Goal: Navigation & Orientation: Understand site structure

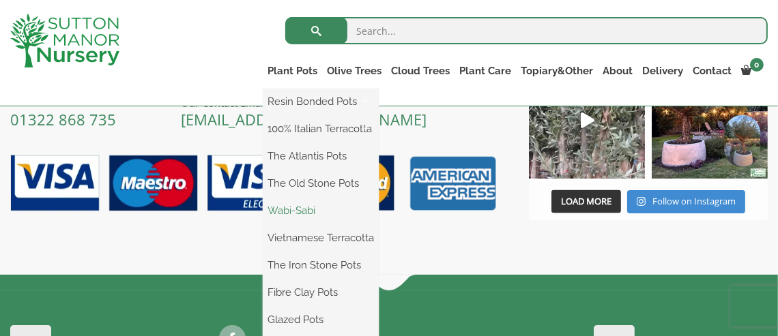
scroll to position [1886, 0]
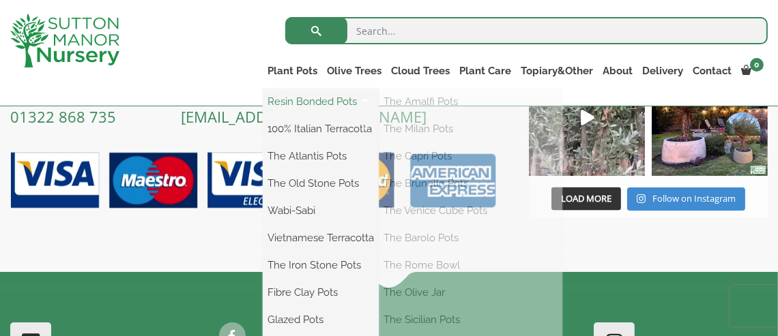
click at [263, 96] on link "Resin Bonded Pots" at bounding box center [321, 101] width 116 height 20
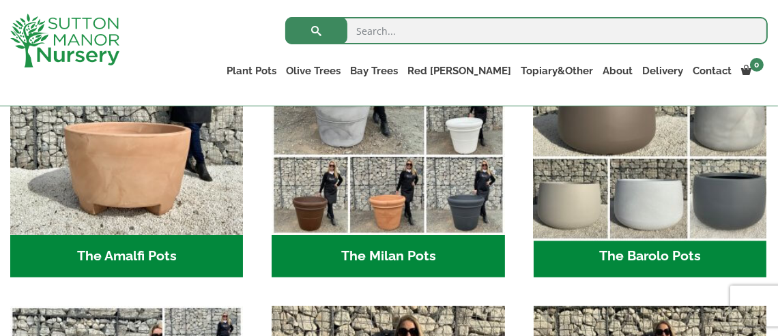
scroll to position [409, 0]
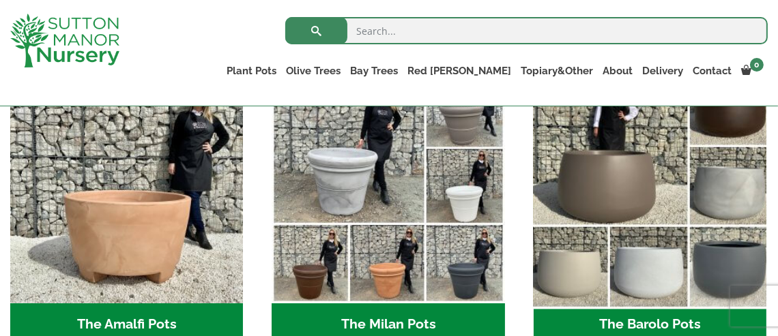
click at [620, 183] on img "Visit product category The Barolo Pots" at bounding box center [650, 188] width 244 height 244
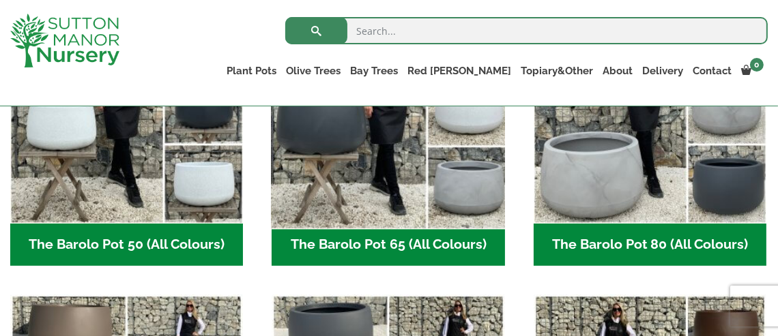
scroll to position [478, 0]
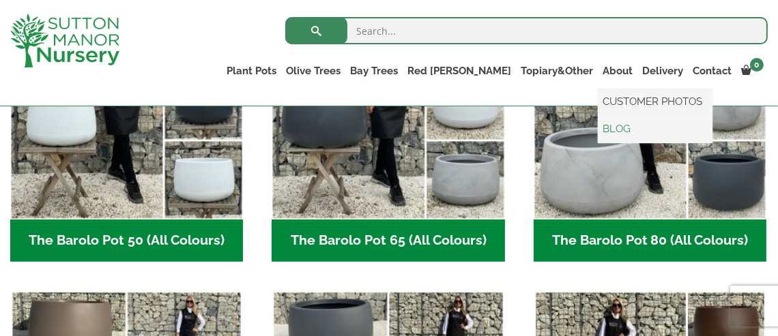
click at [635, 120] on link "BLOG" at bounding box center [655, 129] width 115 height 20
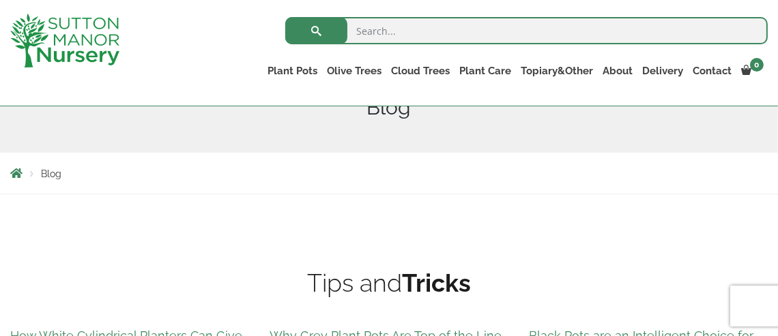
scroll to position [53, 0]
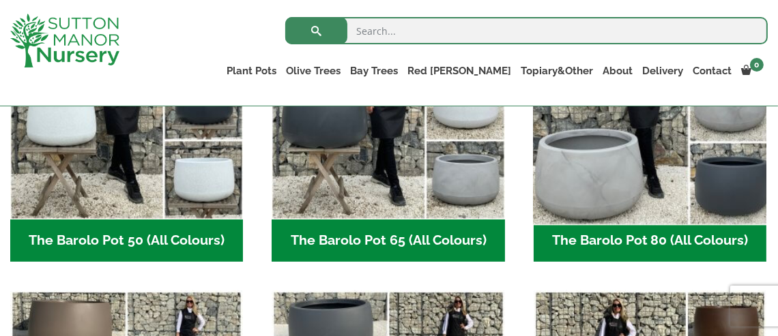
click at [586, 123] on img "Visit product category The Barolo Pot 80 (All Colours)" at bounding box center [650, 104] width 244 height 244
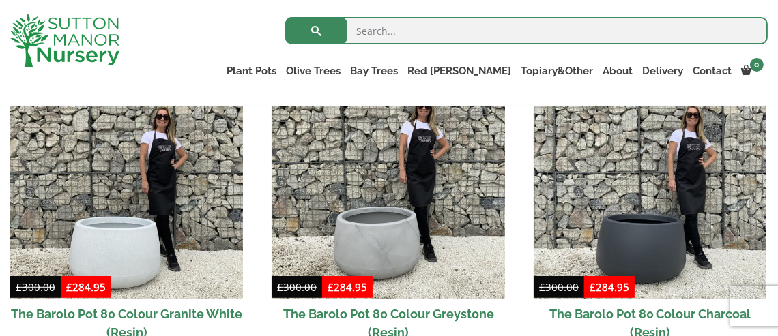
scroll to position [682, 0]
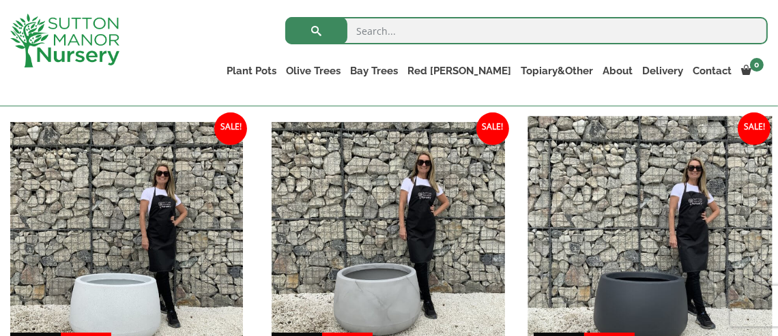
click at [623, 217] on img at bounding box center [650, 239] width 244 height 244
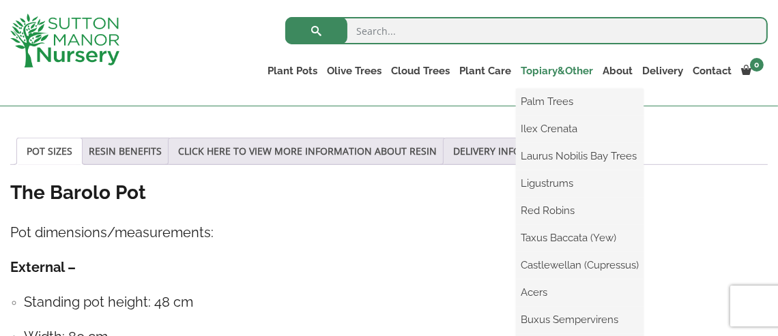
scroll to position [751, 0]
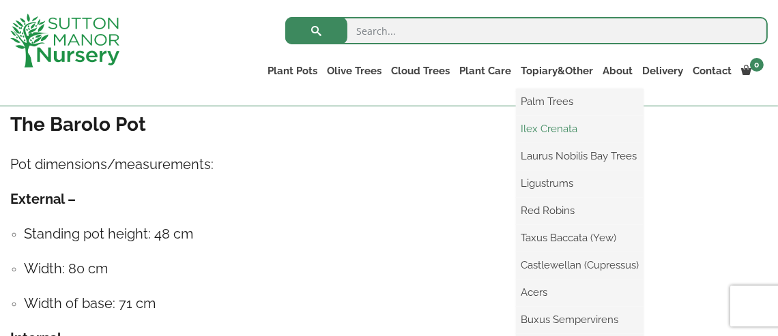
click at [525, 130] on link "Ilex Crenata" at bounding box center [580, 129] width 128 height 20
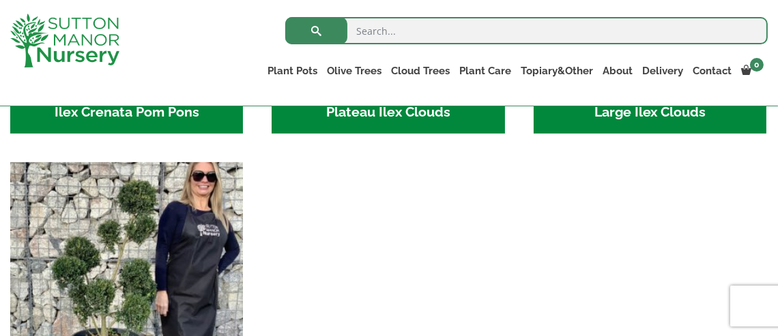
scroll to position [409, 0]
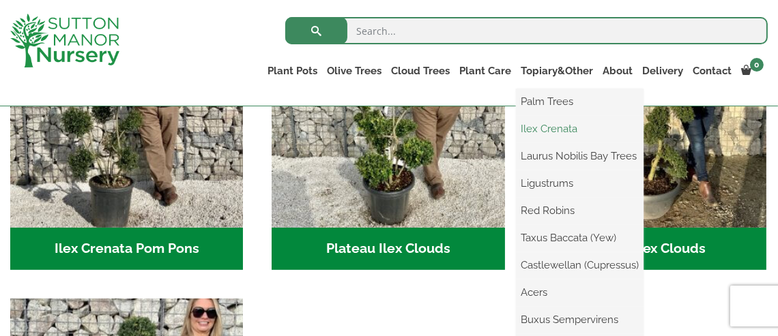
click at [519, 124] on link "Ilex Crenata" at bounding box center [580, 129] width 128 height 20
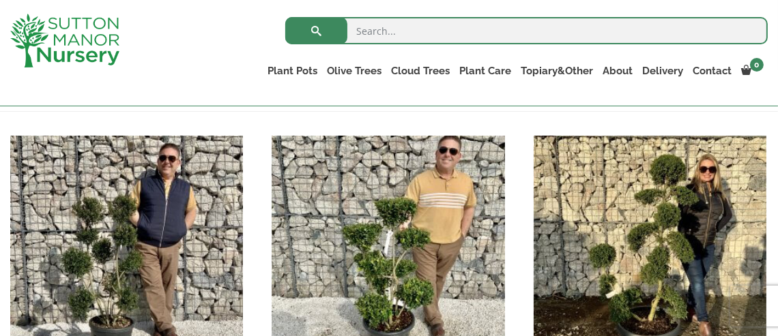
scroll to position [273, 0]
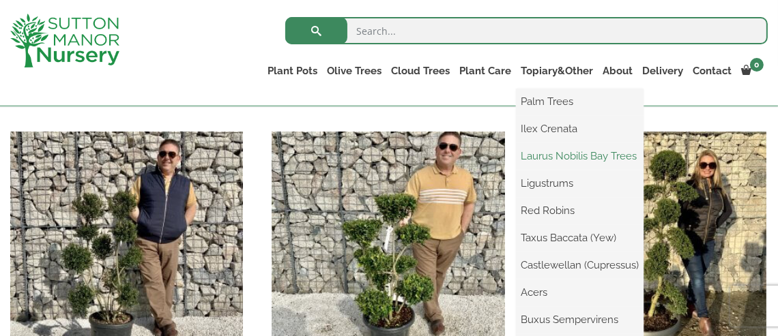
click at [523, 156] on link "Laurus Nobilis Bay Trees" at bounding box center [580, 156] width 128 height 20
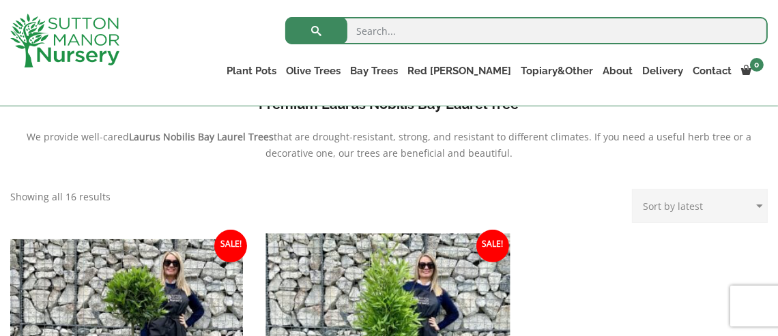
scroll to position [341, 0]
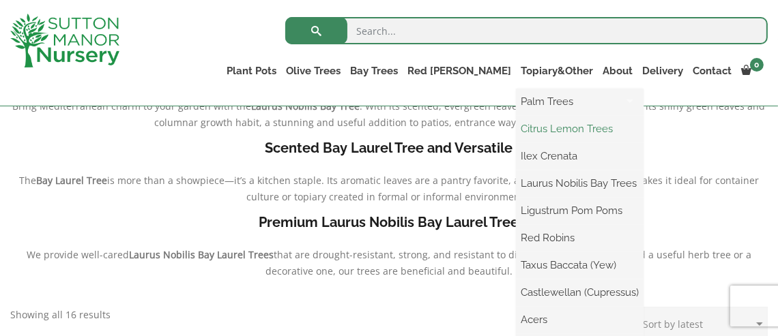
click at [533, 130] on link "Citrus Lemon Trees" at bounding box center [580, 129] width 128 height 20
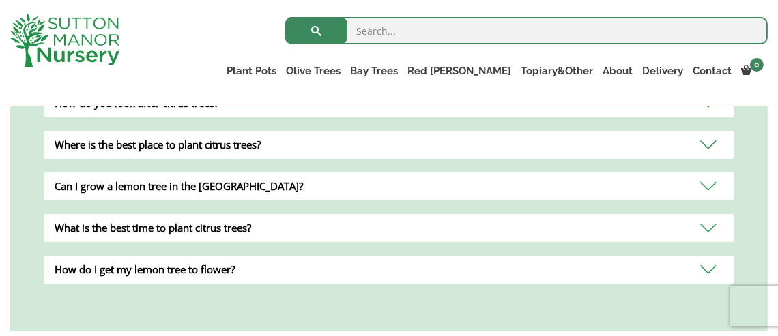
scroll to position [546, 0]
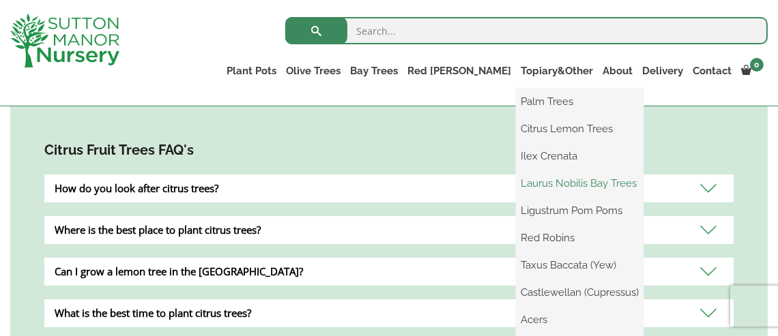
click at [531, 180] on link "Laurus Nobilis Bay Trees" at bounding box center [580, 183] width 128 height 20
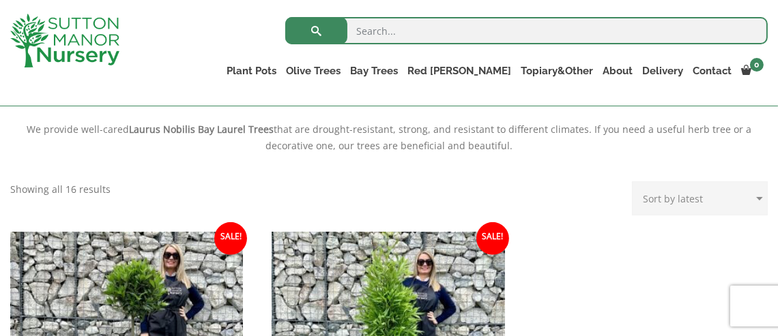
scroll to position [546, 0]
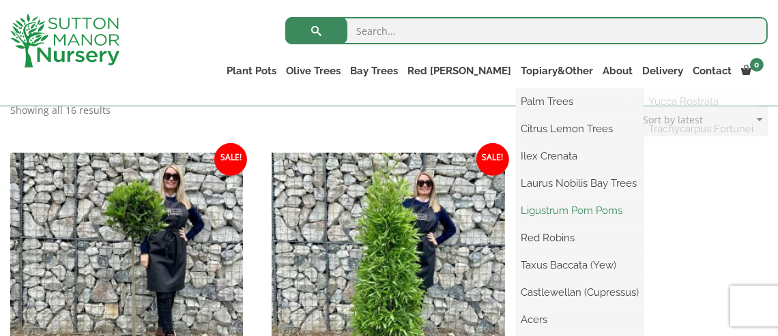
click at [550, 214] on link "Ligustrum Pom Poms" at bounding box center [580, 211] width 128 height 20
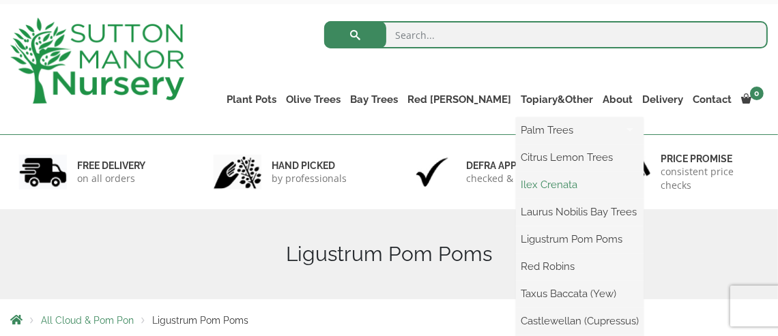
scroll to position [68, 0]
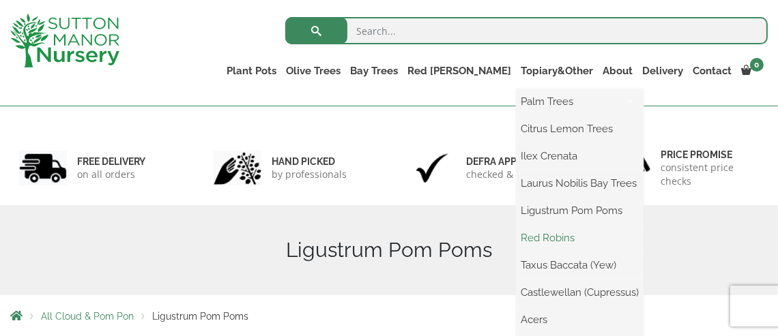
click at [547, 242] on link "Red Robins" at bounding box center [580, 238] width 128 height 20
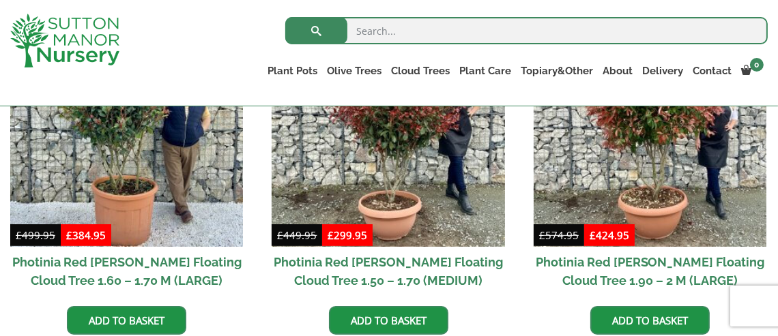
scroll to position [546, 0]
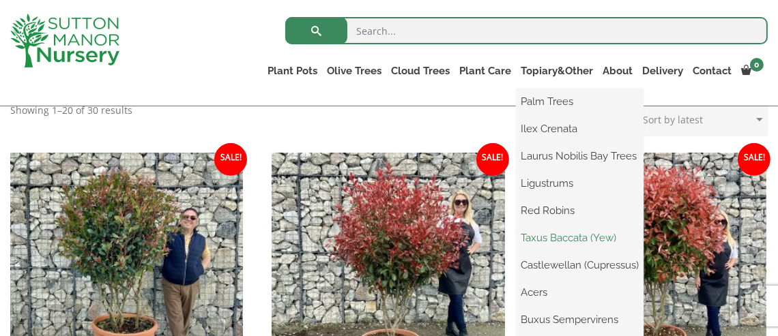
click at [540, 232] on link "Taxus Baccata (Yew)" at bounding box center [580, 238] width 128 height 20
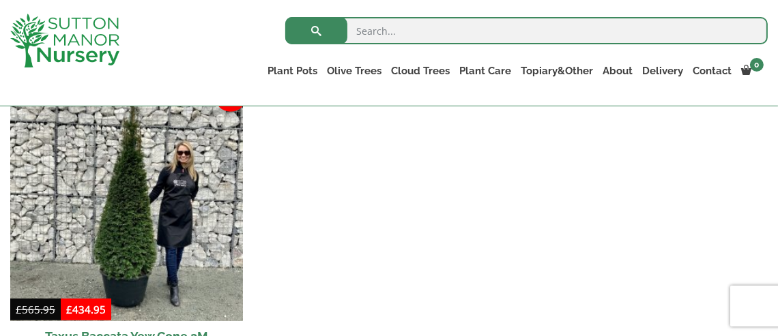
scroll to position [614, 0]
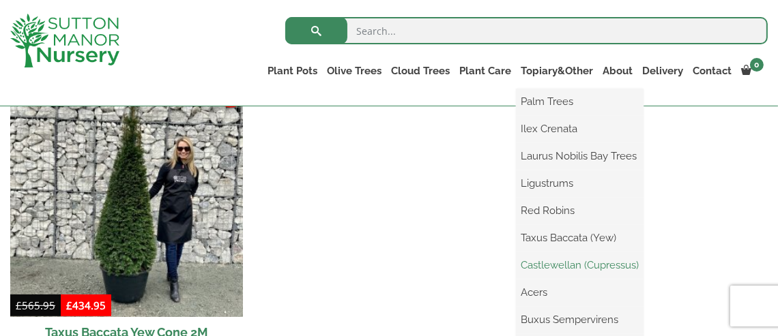
click at [553, 265] on link "Castlewellan (Cupressus)" at bounding box center [580, 265] width 128 height 20
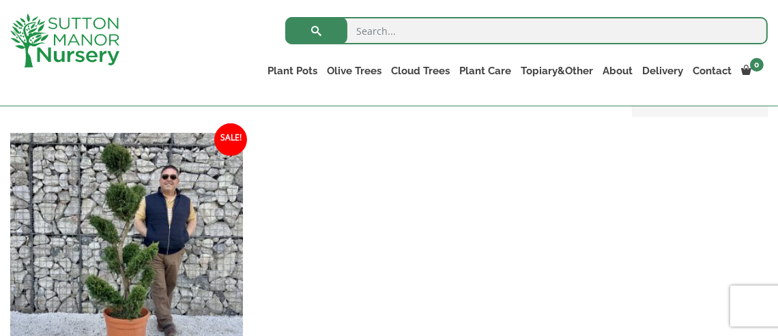
scroll to position [546, 0]
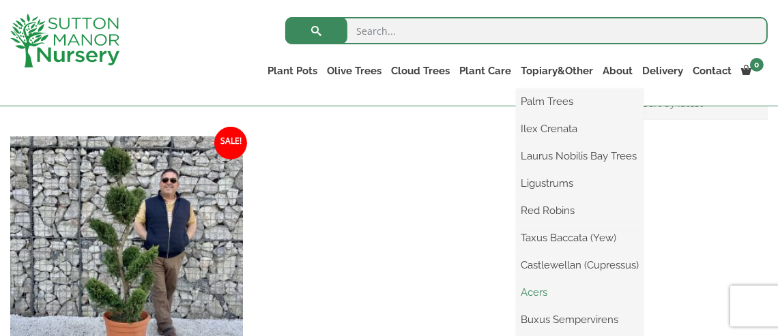
click at [516, 290] on link "Acers" at bounding box center [580, 293] width 128 height 20
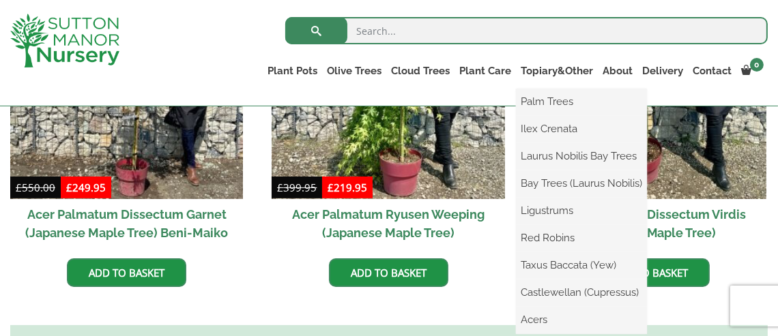
scroll to position [546, 0]
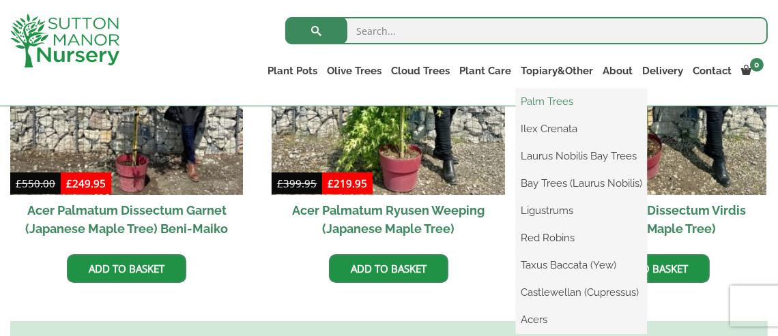
click at [532, 100] on link "Palm Trees" at bounding box center [581, 101] width 131 height 20
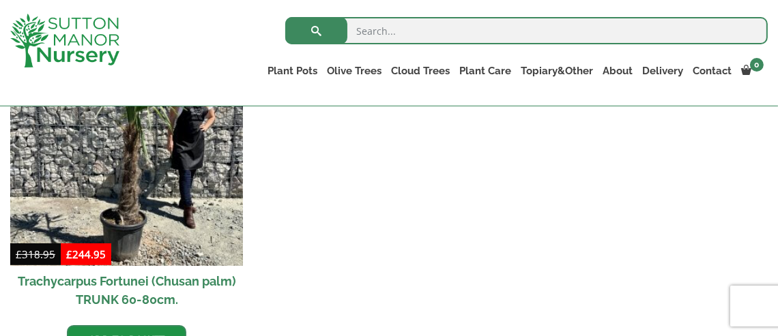
scroll to position [614, 0]
